Goal: Task Accomplishment & Management: Manage account settings

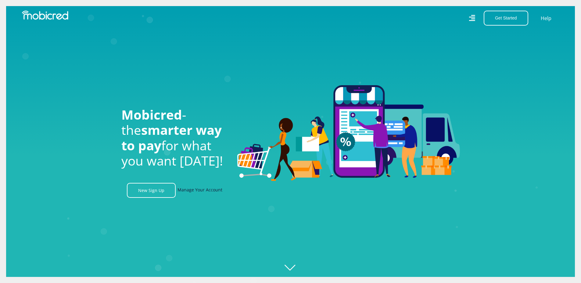
scroll to position [0, 1390]
click at [202, 190] on link "Manage Your Account" at bounding box center [199, 190] width 45 height 15
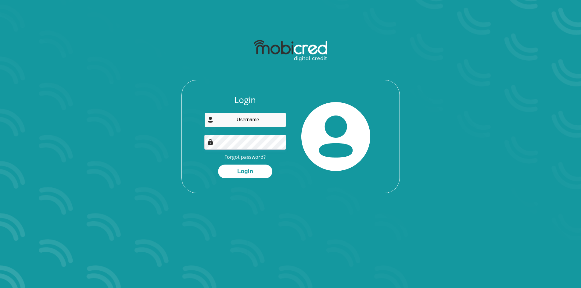
click at [249, 123] on input "email" at bounding box center [245, 119] width 82 height 15
type input "hein.jvrensburg@outlook.com"
click at [252, 173] on button "Login" at bounding box center [245, 172] width 54 height 14
